Goal: Task Accomplishment & Management: Manage account settings

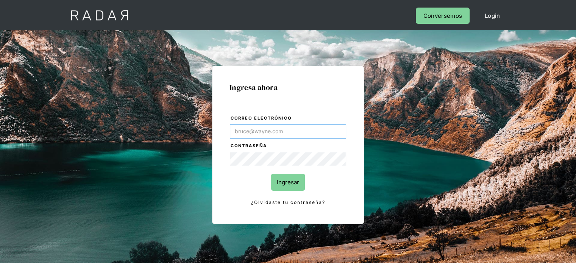
click at [263, 130] on input "Correo electrónico" at bounding box center [288, 131] width 116 height 14
type input "[PERSON_NAME][EMAIL_ADDRESS][PERSON_NAME][DOMAIN_NAME]"
click at [293, 184] on input "Ingresar" at bounding box center [288, 182] width 34 height 17
